Goal: Information Seeking & Learning: Find specific fact

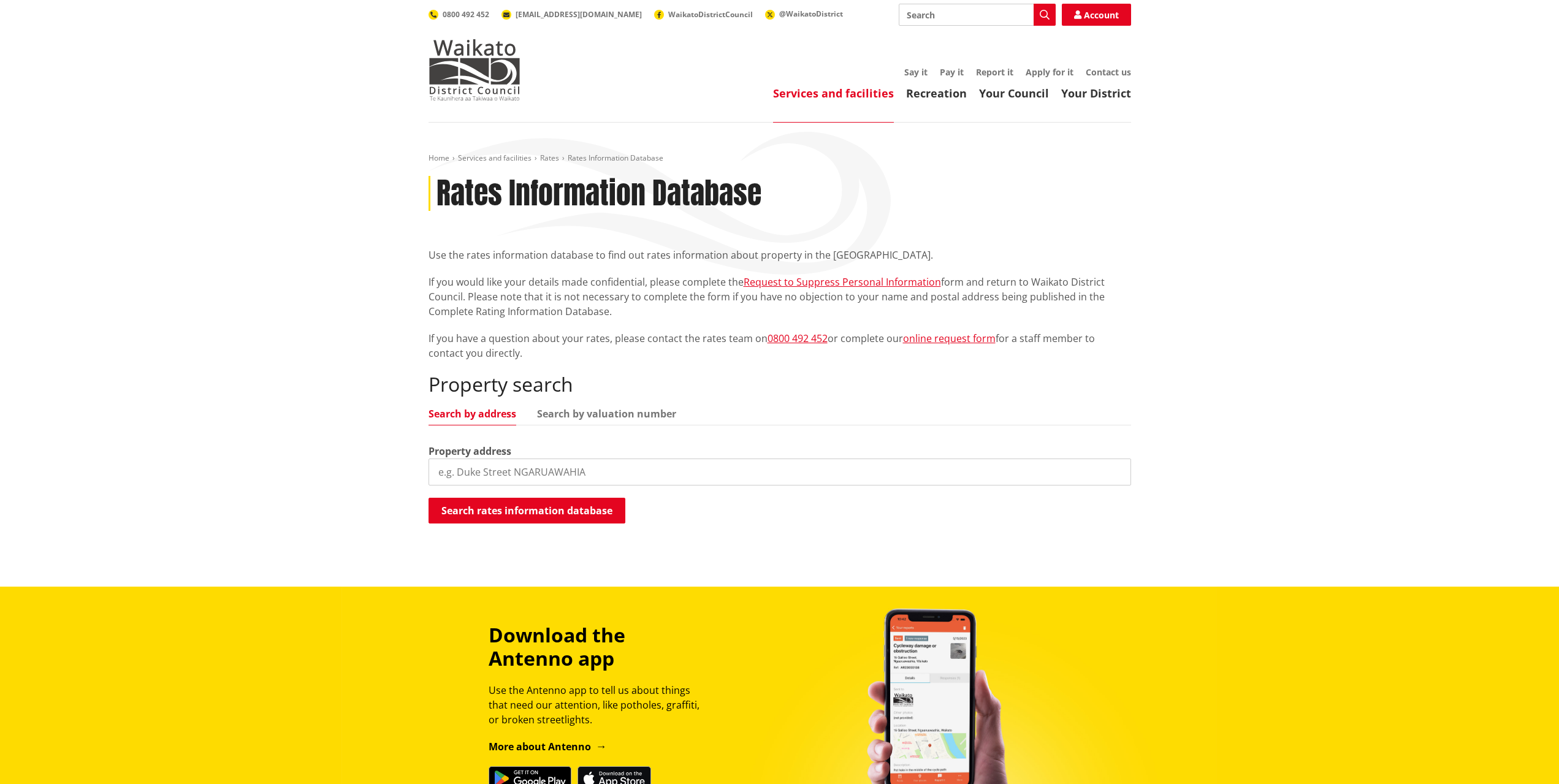
click at [576, 468] on input "search" at bounding box center [780, 471] width 703 height 27
type input "52 wilton collieries"
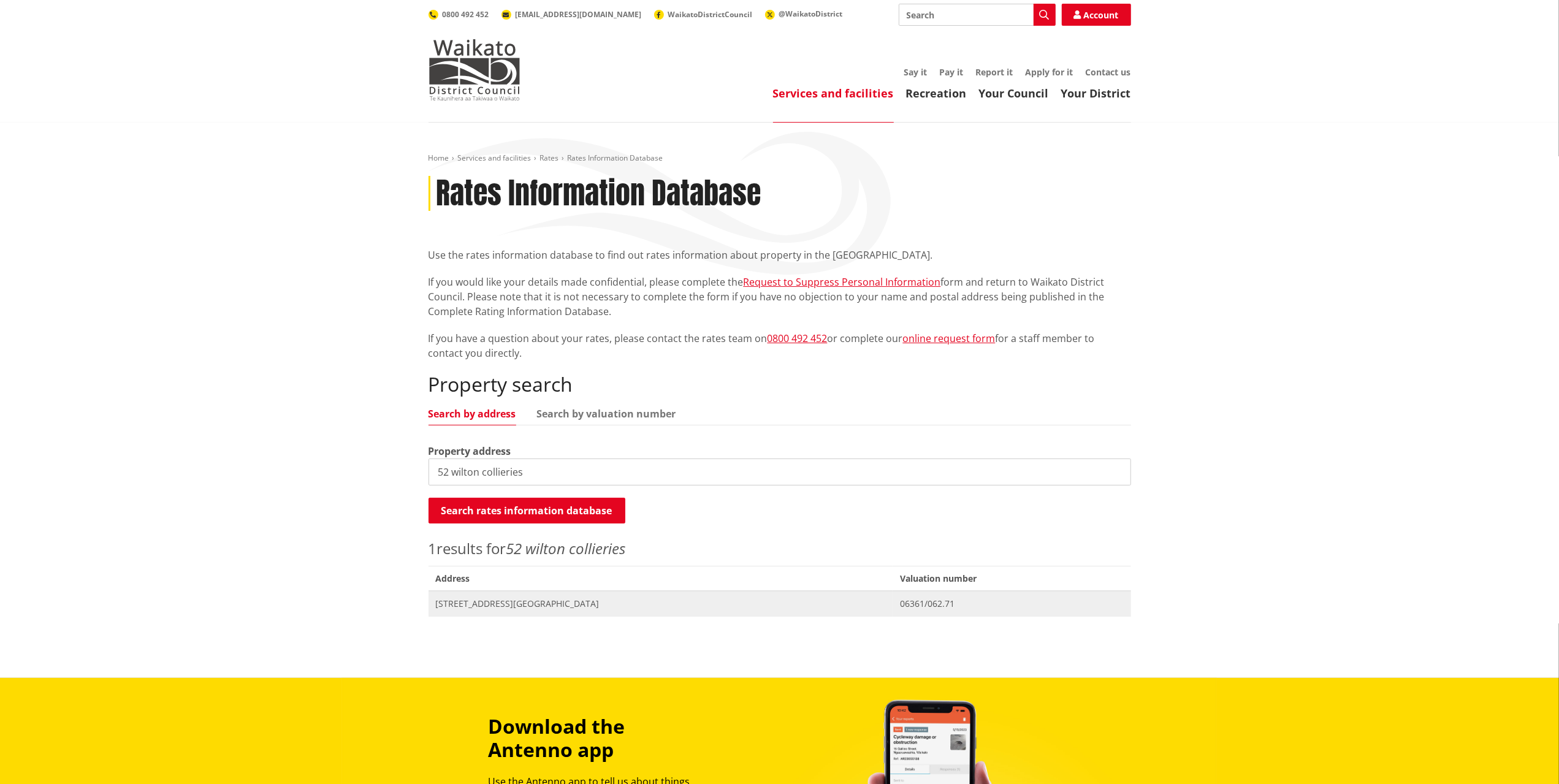
click at [567, 603] on span "[STREET_ADDRESS][GEOGRAPHIC_DATA]" at bounding box center [661, 603] width 450 height 12
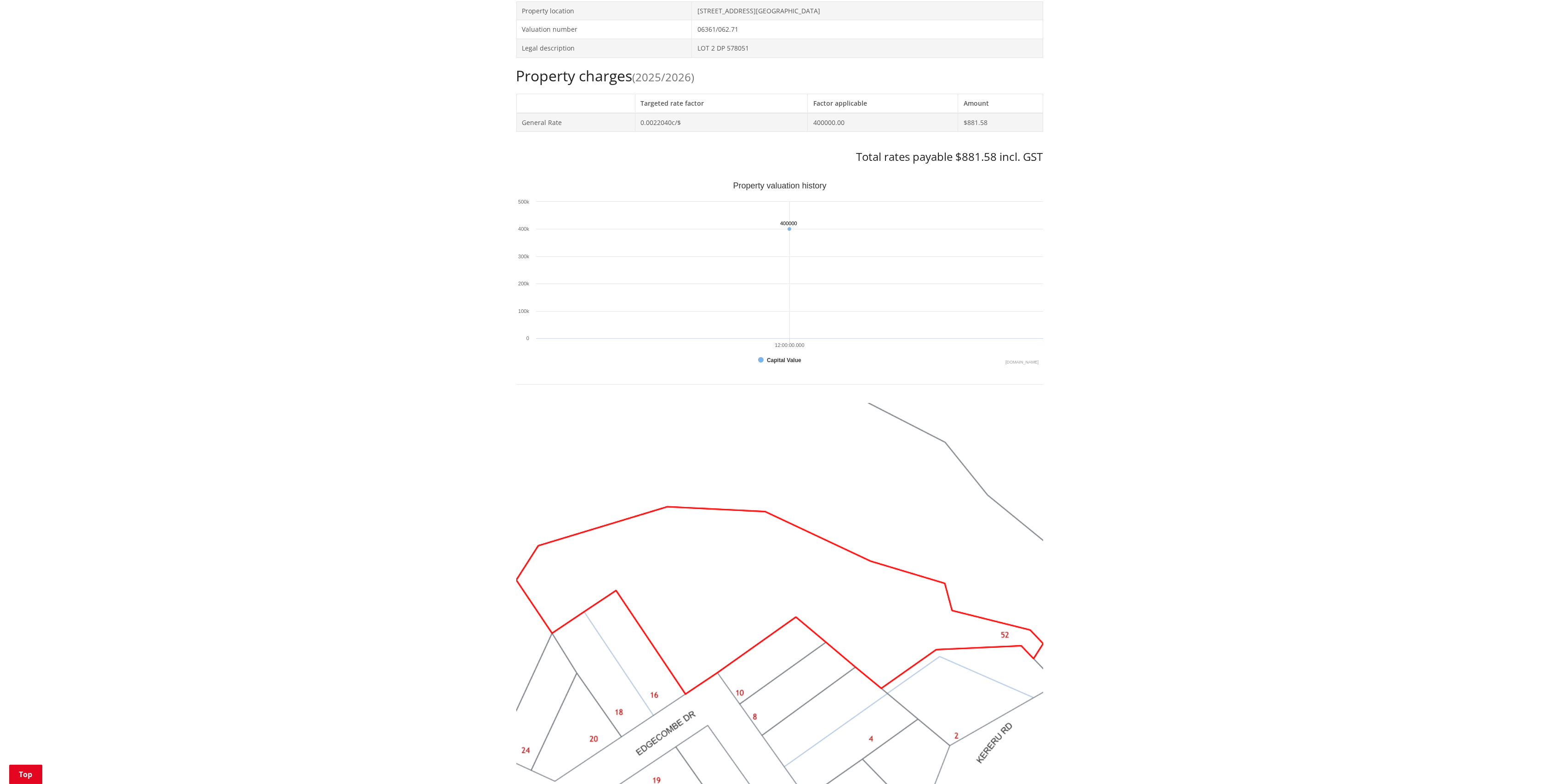
scroll to position [213, 0]
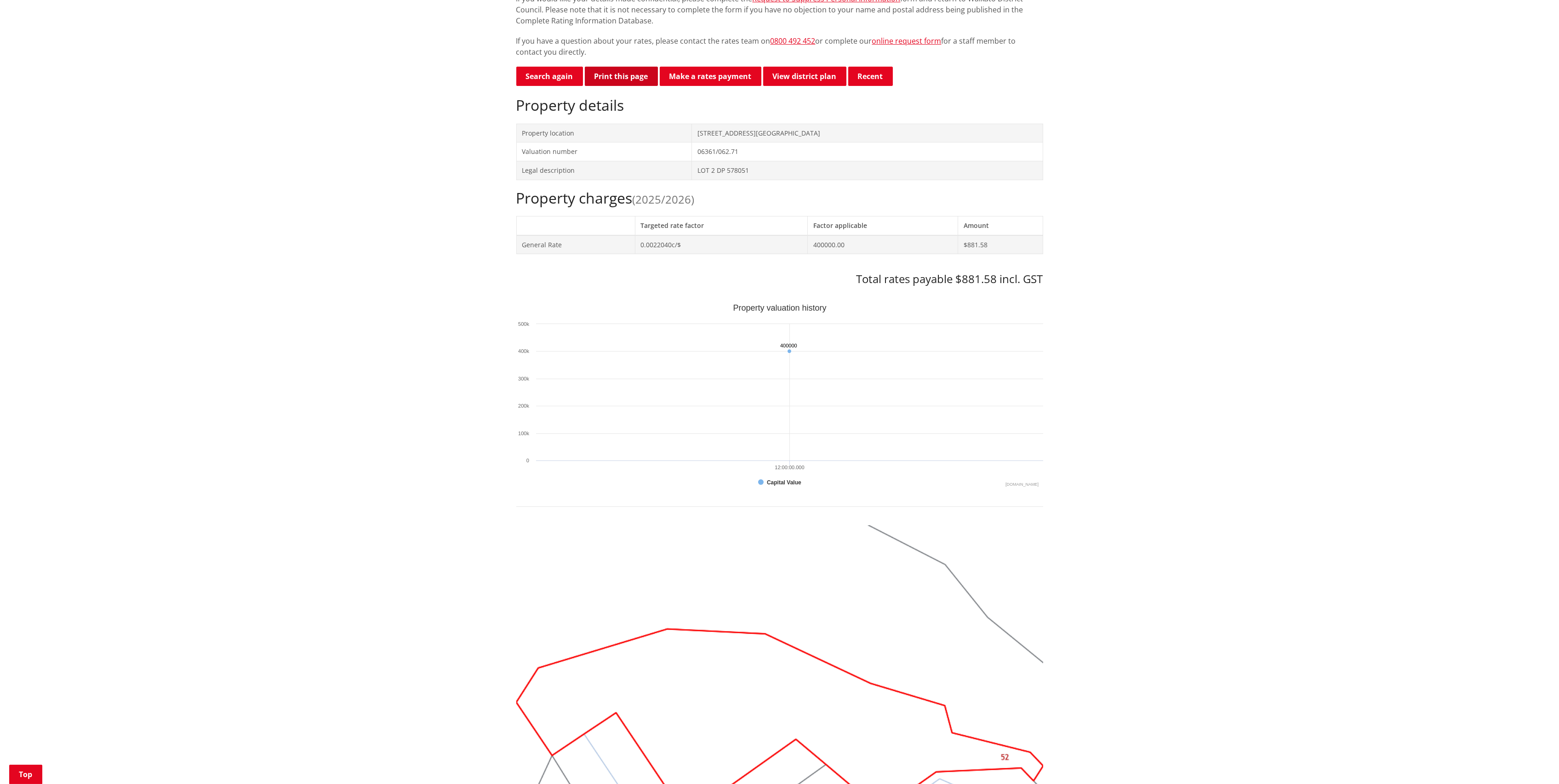
click at [628, 79] on button "Print this page" at bounding box center [621, 76] width 73 height 19
